Goal: Task Accomplishment & Management: Manage account settings

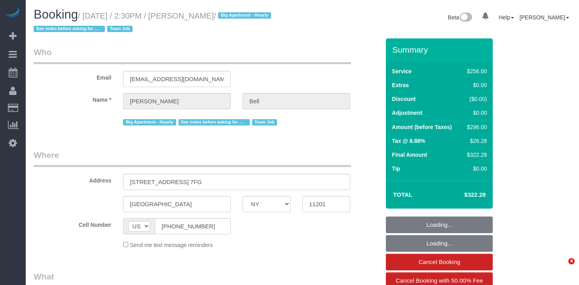
select select "NY"
select select "2"
select select "120"
select select "number:58"
select select "number:76"
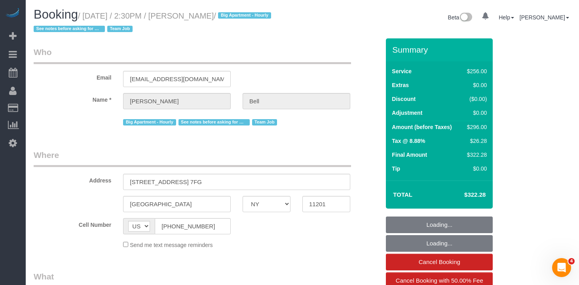
select select "number:15"
select select "number:5"
select select "string:stripe-pm_1KXFUA4VGloSiKo7ffajs4Qi"
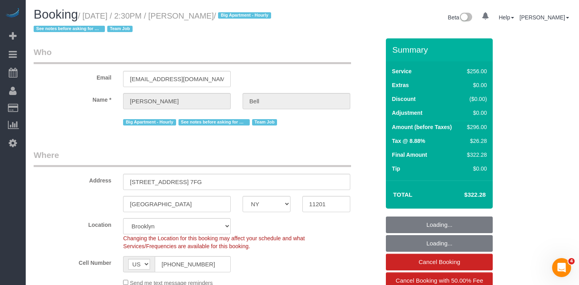
select select "object:1341"
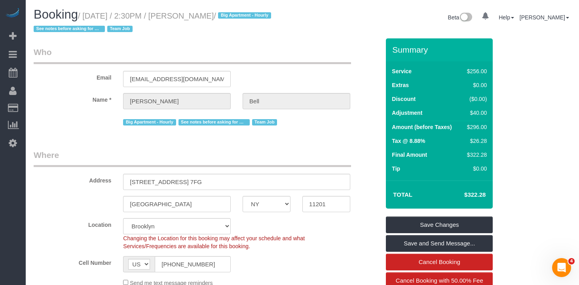
click at [223, 19] on small "/ [DATE] / 2:30PM / [PERSON_NAME] / Big Apartment - Hourly See notes before ask…" at bounding box center [154, 22] width 240 height 22
click at [232, 15] on small "/ [DATE] / 2:30PM / [PERSON_NAME] / Big Apartment - Hourly See notes before ask…" at bounding box center [154, 22] width 240 height 22
drag, startPoint x: 235, startPoint y: 13, endPoint x: 189, endPoint y: 16, distance: 45.6
click at [189, 16] on small "/ [DATE] / 2:30PM / [PERSON_NAME] / Big Apartment - Hourly See notes before ask…" at bounding box center [154, 22] width 240 height 22
copy small "[PERSON_NAME]"
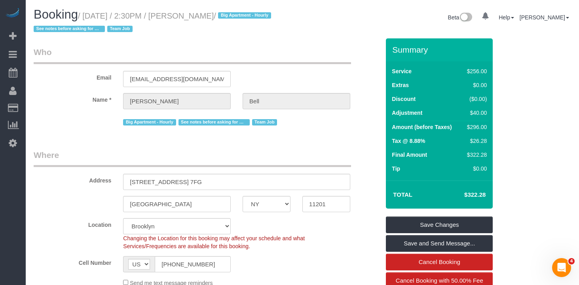
click at [202, 10] on h1 "Booking / [DATE] / 2:30PM / [PERSON_NAME] / Big Apartment - Hourly See notes be…" at bounding box center [165, 21] width 263 height 27
drag, startPoint x: 234, startPoint y: 12, endPoint x: 88, endPoint y: 11, distance: 146.2
click at [88, 11] on small "/ [DATE] / 2:30PM / [PERSON_NAME] / Big Apartment - Hourly See notes before ask…" at bounding box center [154, 22] width 240 height 22
copy small "[DATE] / 2:30PM / [PERSON_NAME]"
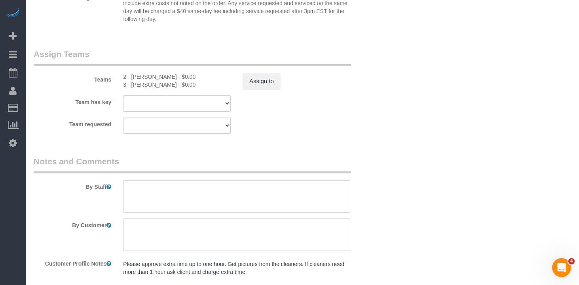
scroll to position [876, 0]
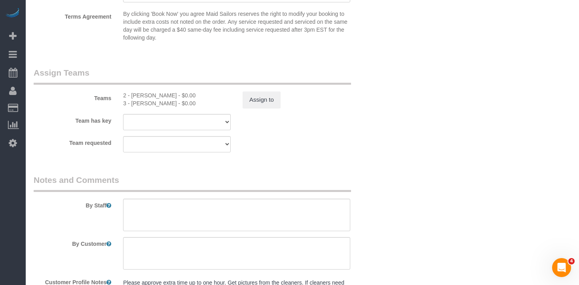
click at [147, 96] on div "2 - [PERSON_NAME] - $0.00" at bounding box center [177, 95] width 108 height 8
copy div "[PERSON_NAME]"
